Goal: Task Accomplishment & Management: Manage account settings

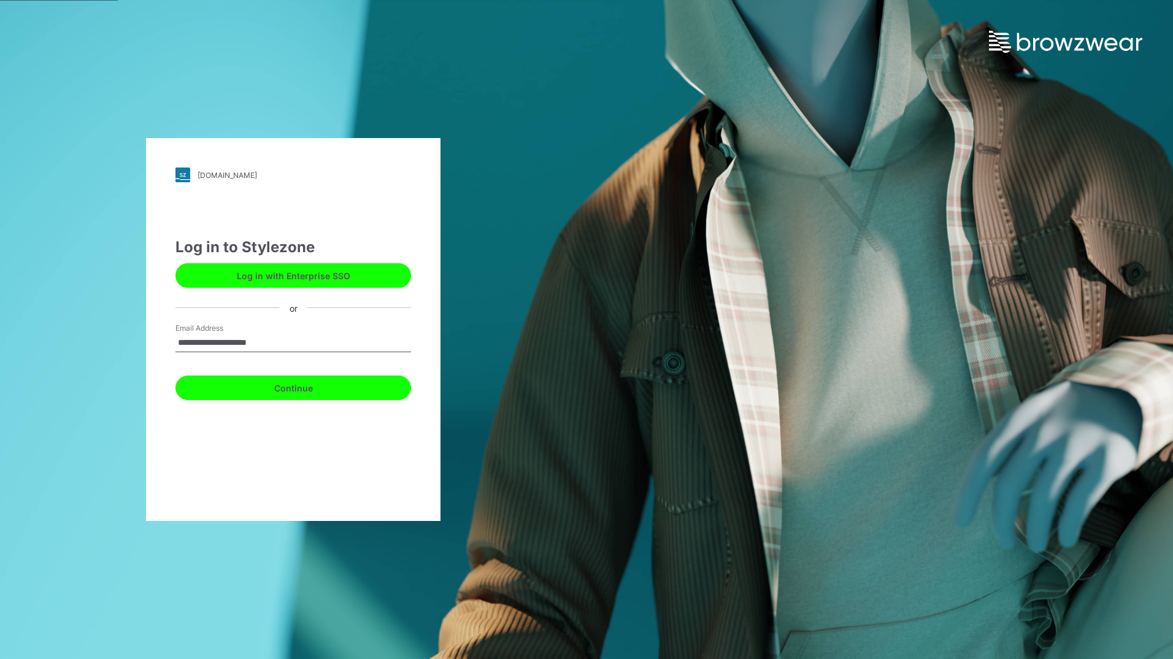
click at [276, 389] on button "Continue" at bounding box center [293, 387] width 236 height 25
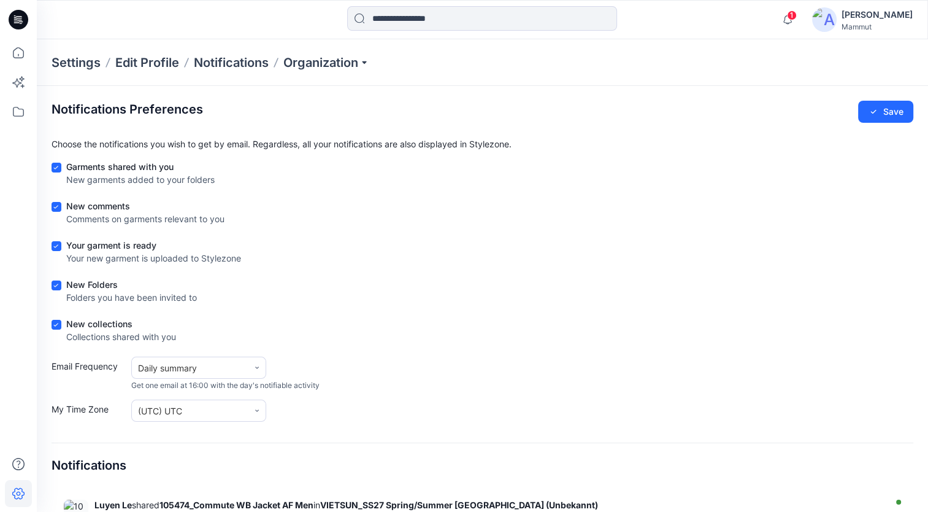
click at [883, 80] on div "Settings Edit Profile Notifications Organization" at bounding box center [482, 62] width 891 height 47
